Goal: Book appointment/travel/reservation

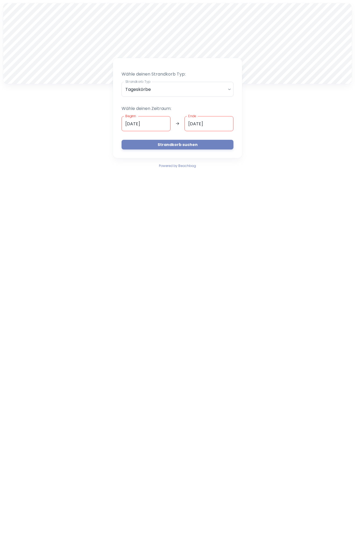
click at [128, 123] on input "[DATE]" at bounding box center [146, 123] width 49 height 15
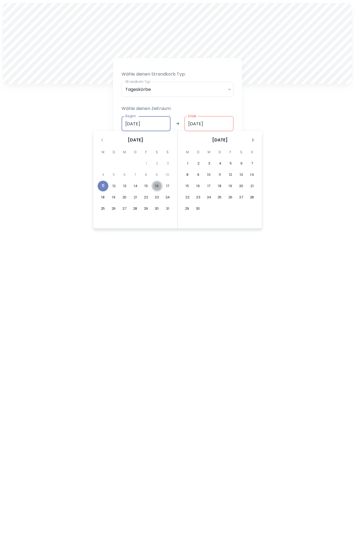
click at [153, 184] on button "16" at bounding box center [157, 186] width 11 height 11
type input "[DATE]"
click at [167, 184] on button "17" at bounding box center [167, 186] width 11 height 11
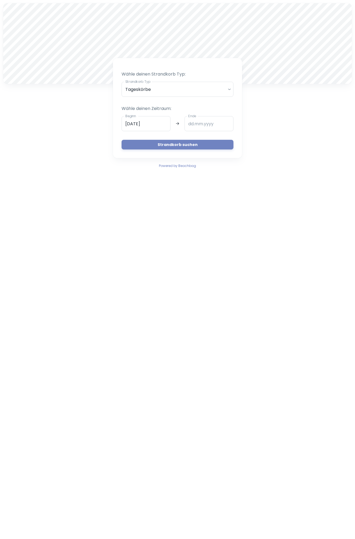
type input "[DATE]"
click at [129, 124] on input "[DATE]" at bounding box center [146, 123] width 49 height 15
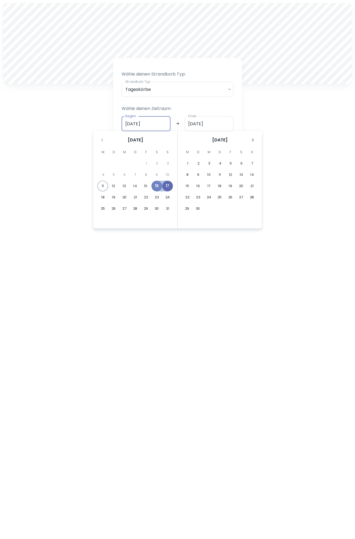
click at [168, 185] on button "17" at bounding box center [167, 186] width 11 height 11
type input "[DATE]"
click at [145, 207] on button "29" at bounding box center [146, 208] width 11 height 11
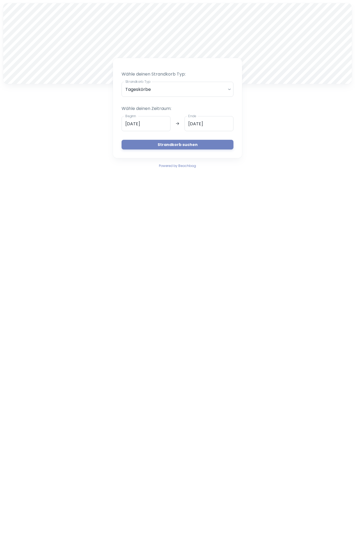
type input "[DATE]"
click at [169, 143] on button "Strandkorb suchen" at bounding box center [178, 145] width 112 height 10
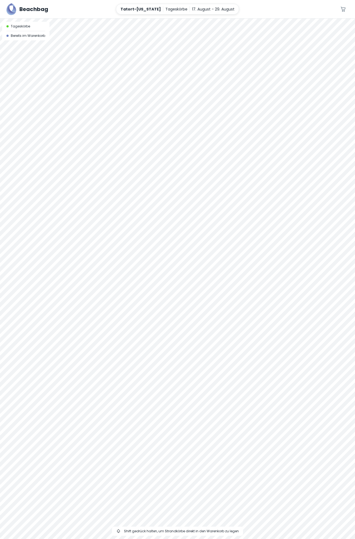
drag, startPoint x: 262, startPoint y: 268, endPoint x: 24, endPoint y: 298, distance: 240.0
click at [24, 298] on div at bounding box center [177, 279] width 355 height 521
drag, startPoint x: 305, startPoint y: 280, endPoint x: 325, endPoint y: 214, distance: 68.7
click at [325, 214] on div at bounding box center [177, 279] width 355 height 521
drag, startPoint x: 57, startPoint y: 241, endPoint x: 236, endPoint y: 247, distance: 179.2
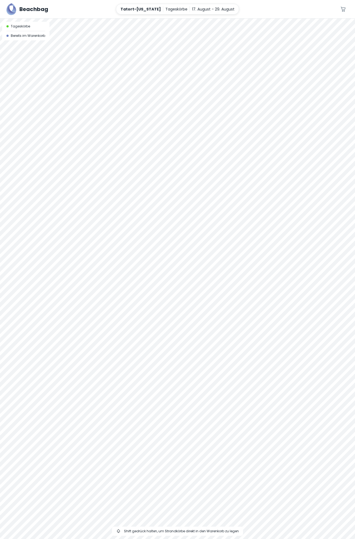
click at [236, 247] on div at bounding box center [177, 279] width 355 height 521
drag, startPoint x: 175, startPoint y: 237, endPoint x: 176, endPoint y: 243, distance: 5.8
click at [176, 243] on div at bounding box center [177, 279] width 355 height 521
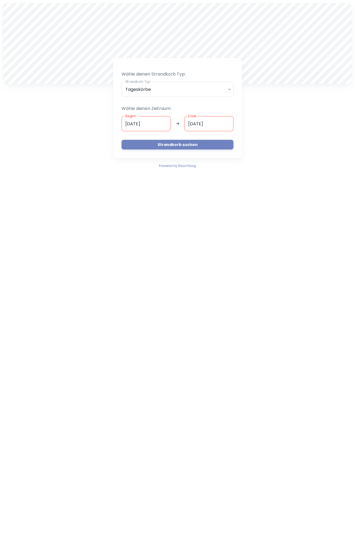
click at [273, 119] on div "A Wähle deinen Strandkorb Typ: Strandkorb Typ Tageskörbe daily Strandkorb Typ W…" at bounding box center [177, 86] width 355 height 172
click at [127, 124] on input "[DATE]" at bounding box center [146, 123] width 49 height 15
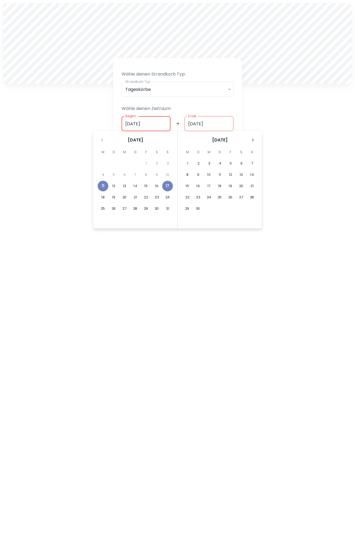
type input "[DATE]"
click at [191, 123] on input "[DATE]" at bounding box center [209, 123] width 49 height 15
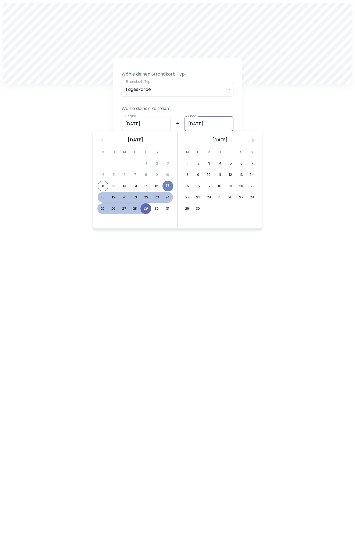
type input "[DATE]"
click at [145, 208] on button "29" at bounding box center [145, 208] width 11 height 11
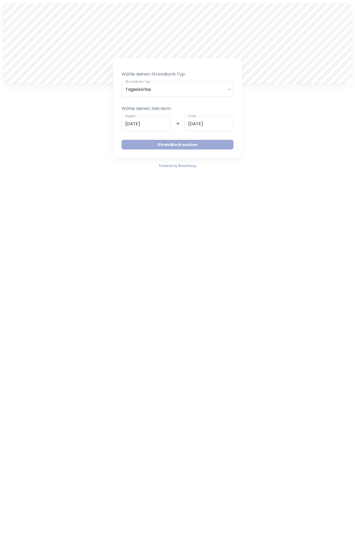
click at [177, 143] on button "Strandkorb suchen" at bounding box center [178, 145] width 112 height 10
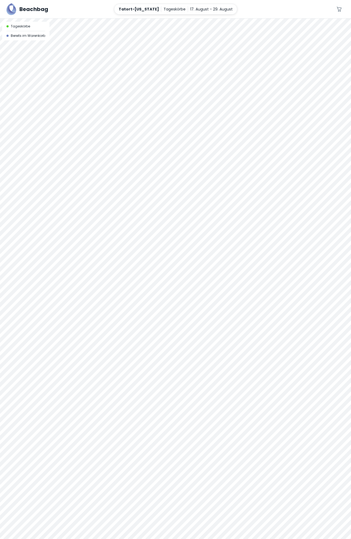
click at [149, 19] on div at bounding box center [175, 19] width 351 height 0
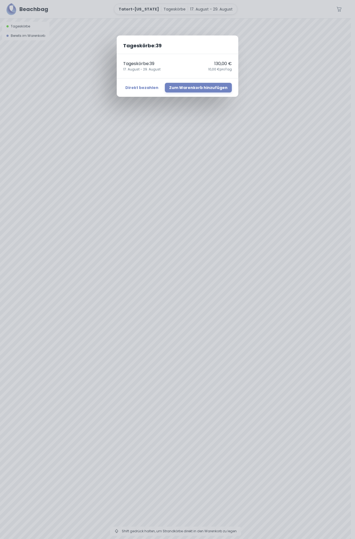
click at [148, 266] on div "Tageskörbe : 39 Tageskörbe : 39 130,00 € [DATE] - [DATE],00 € pro Tag Direkt be…" at bounding box center [177, 269] width 355 height 539
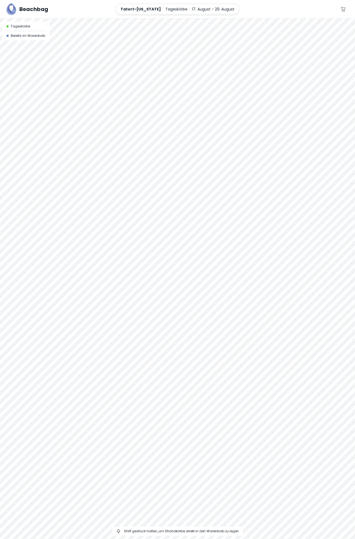
click at [150, 19] on div at bounding box center [177, 19] width 355 height 0
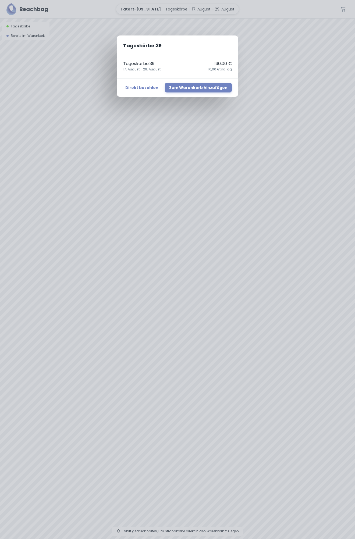
drag, startPoint x: 150, startPoint y: 266, endPoint x: 173, endPoint y: 267, distance: 22.9
click at [174, 268] on div "Tageskörbe : 39 Tageskörbe : 39 130,00 € [DATE] - [DATE],00 € pro Tag Direkt be…" at bounding box center [177, 269] width 355 height 539
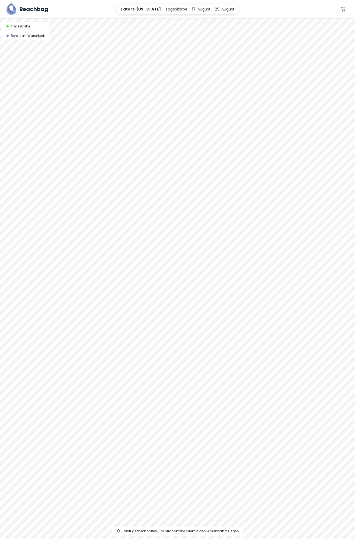
drag, startPoint x: 151, startPoint y: 273, endPoint x: 156, endPoint y: 266, distance: 8.9
click at [156, 19] on div at bounding box center [177, 19] width 355 height 0
click at [153, 19] on div at bounding box center [177, 19] width 355 height 0
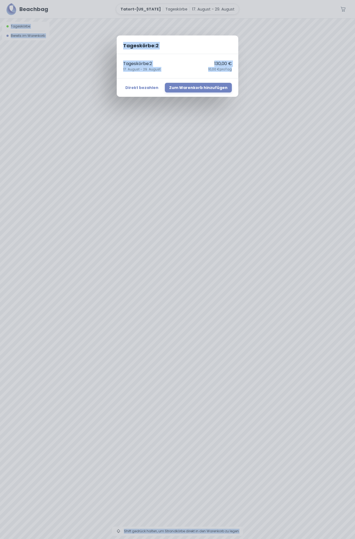
drag, startPoint x: 150, startPoint y: 252, endPoint x: 433, endPoint y: 260, distance: 282.8
click at [355, 260] on html "Beachbag Tatort-[US_STATE] Tageskörbe [DATE] - [DATE] 0 A Tageskörbe Bereits im…" at bounding box center [177, 269] width 355 height 539
click at [149, 252] on div "Tageskörbe : 2 Tageskörbe : 2 130,00 € [DATE] - [DATE],00 € pro Tag Direkt beza…" at bounding box center [177, 269] width 355 height 539
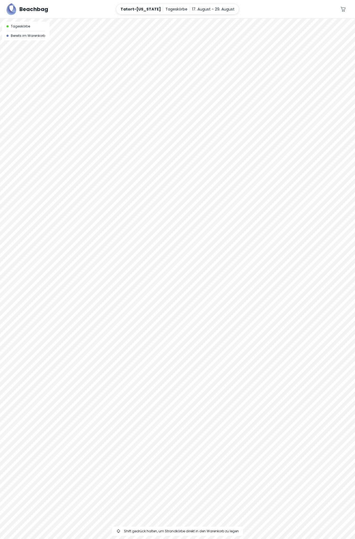
drag, startPoint x: 150, startPoint y: 259, endPoint x: 182, endPoint y: 241, distance: 37.1
click at [182, 19] on div at bounding box center [177, 19] width 355 height 0
drag, startPoint x: 179, startPoint y: 244, endPoint x: 160, endPoint y: 245, distance: 19.1
click at [160, 245] on div at bounding box center [177, 279] width 355 height 521
click at [163, 19] on div at bounding box center [177, 19] width 355 height 0
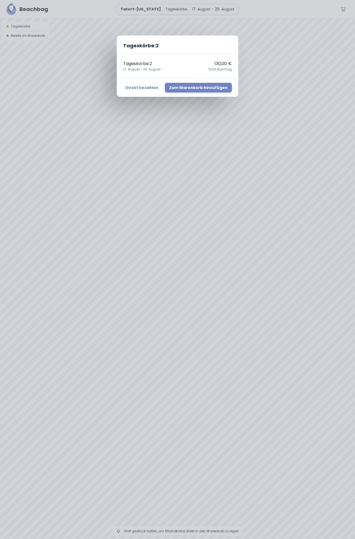
click at [164, 239] on div "Tageskörbe : 2 Tageskörbe : 2 130,00 € [DATE] - [DATE],00 € pro Tag Direkt beza…" at bounding box center [177, 269] width 355 height 539
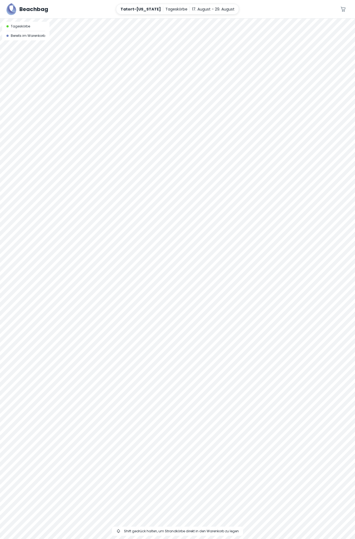
click at [163, 19] on div at bounding box center [177, 19] width 355 height 0
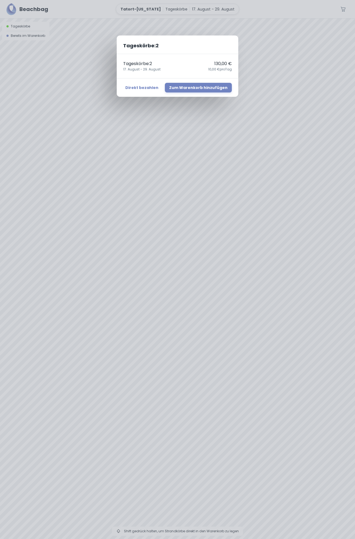
drag, startPoint x: 164, startPoint y: 238, endPoint x: 236, endPoint y: 188, distance: 88.1
click at [236, 188] on div "Tageskörbe : 2 Tageskörbe : 2 130,00 € [DATE] - [DATE],00 € pro Tag Direkt beza…" at bounding box center [177, 269] width 355 height 539
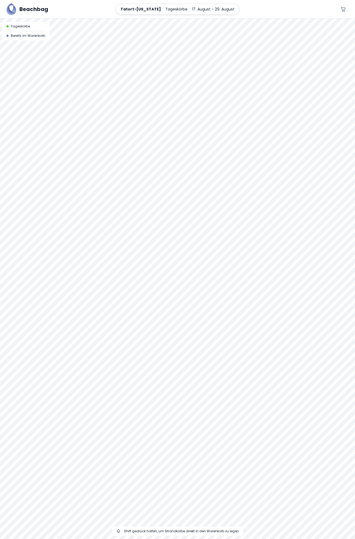
click at [116, 19] on div at bounding box center [177, 19] width 355 height 0
